Goal: Find specific page/section: Find specific page/section

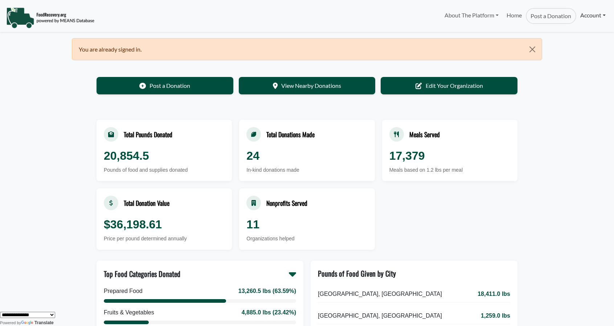
click at [584, 15] on link "Account" at bounding box center [592, 15] width 33 height 15
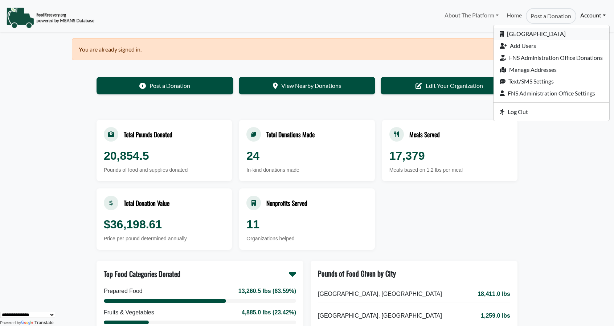
click at [542, 33] on link "[GEOGRAPHIC_DATA]" at bounding box center [552, 34] width 116 height 12
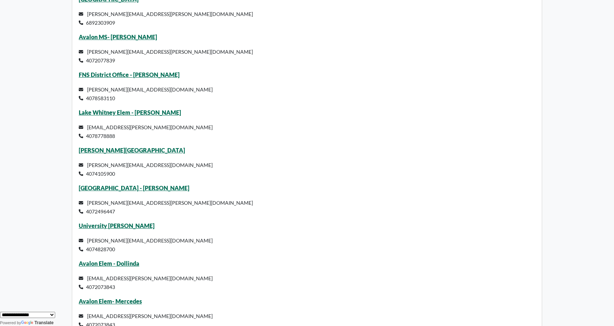
scroll to position [3750, 0]
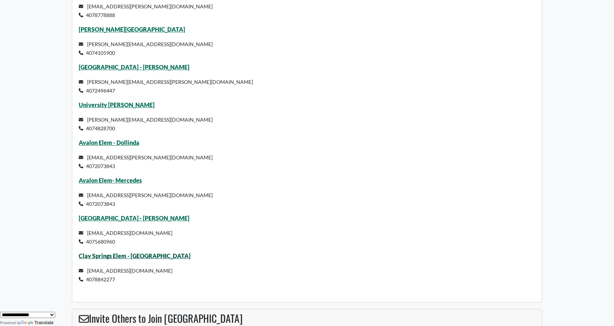
click at [105, 256] on link "Clay Springs Elem - [GEOGRAPHIC_DATA]" at bounding box center [135, 255] width 112 height 7
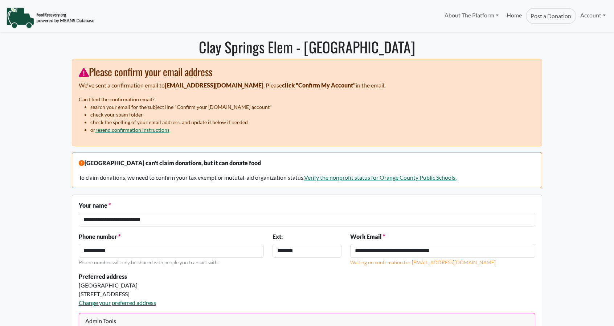
select select "Language Translate Widget"
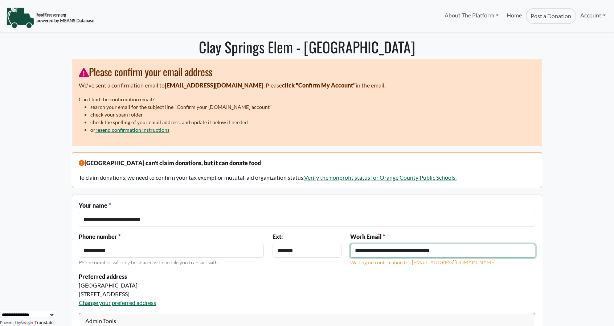
click at [406, 250] on input "**********" at bounding box center [442, 251] width 185 height 14
